Goal: Contribute content

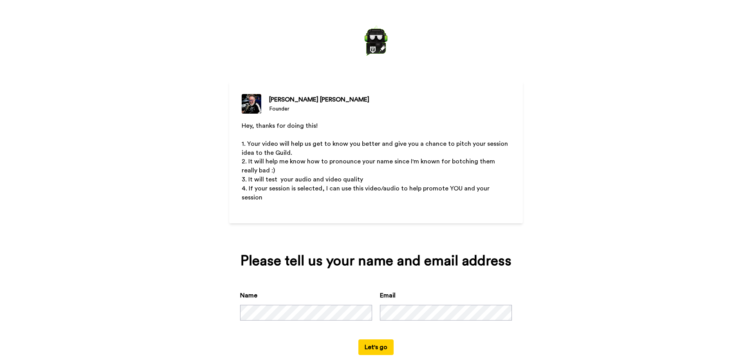
click at [359, 339] on button "Let's go" at bounding box center [376, 347] width 35 height 16
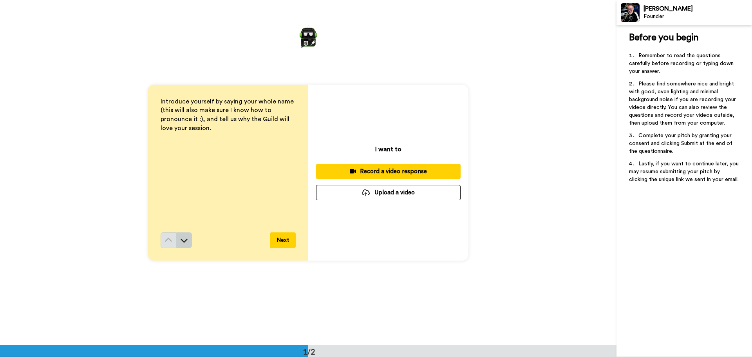
click at [180, 238] on icon at bounding box center [184, 240] width 8 height 8
click at [423, 170] on div "Record a video response" at bounding box center [389, 171] width 132 height 8
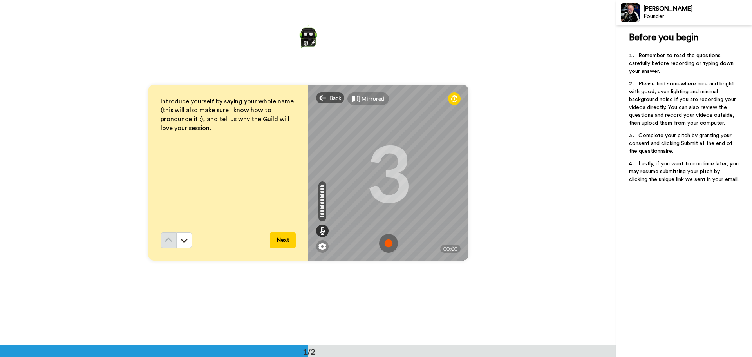
click at [386, 245] on img at bounding box center [388, 243] width 19 height 19
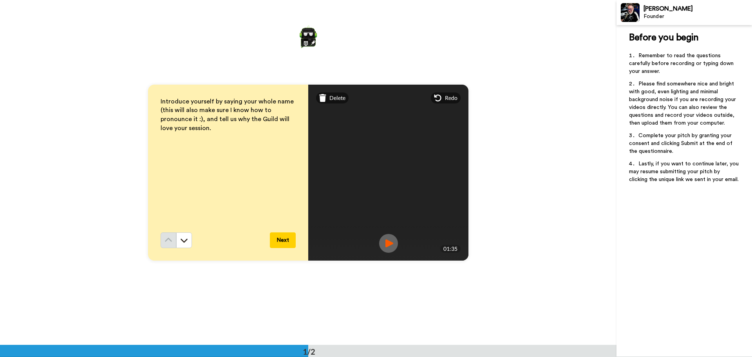
click at [279, 237] on button "Next" at bounding box center [283, 240] width 26 height 16
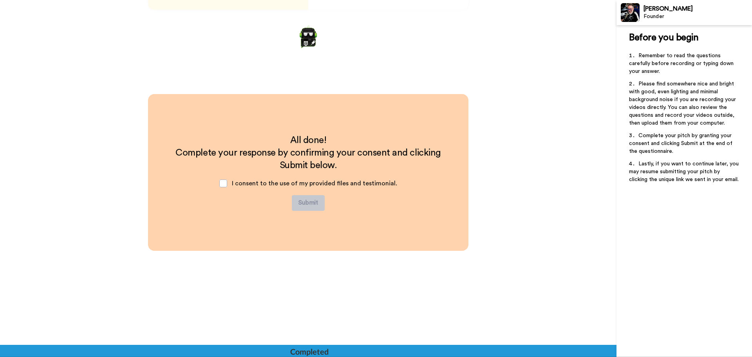
scroll to position [251, 0]
click at [224, 184] on span at bounding box center [223, 183] width 8 height 8
click at [304, 199] on button "Submit" at bounding box center [308, 203] width 33 height 16
